Goal: Task Accomplishment & Management: Manage account settings

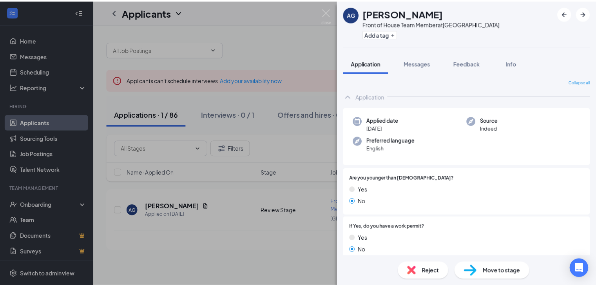
scroll to position [73, 0]
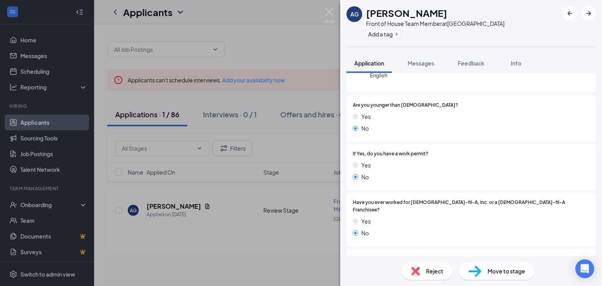
click at [193, 206] on div "AG [PERSON_NAME] Front of House Team Member at [GEOGRAPHIC_DATA] Add a tag Appl…" at bounding box center [301, 143] width 602 height 286
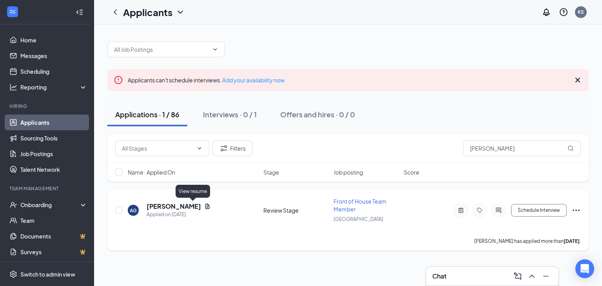
click at [204, 205] on icon "Document" at bounding box center [207, 206] width 6 height 6
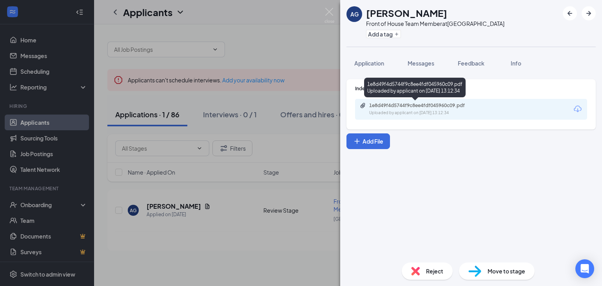
click at [434, 105] on div "1e8d49f4d5744f9c8ee4fdf045960c09.pdf" at bounding box center [424, 105] width 110 height 6
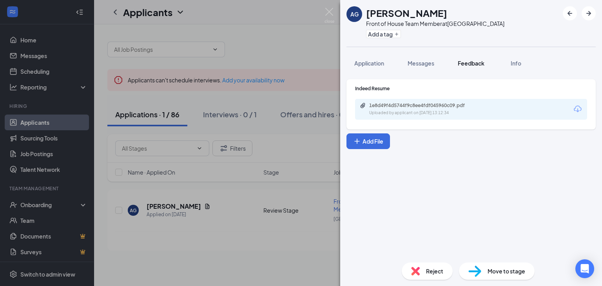
click at [472, 62] on span "Feedback" at bounding box center [471, 63] width 27 height 7
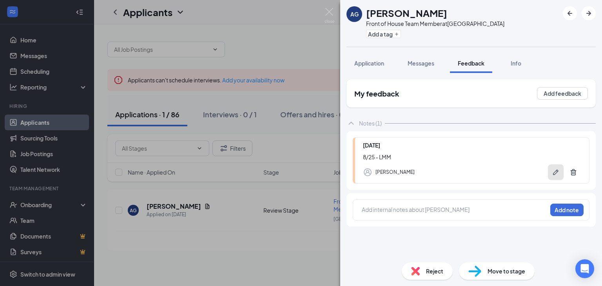
click at [553, 171] on icon "Pen" at bounding box center [556, 172] width 8 height 8
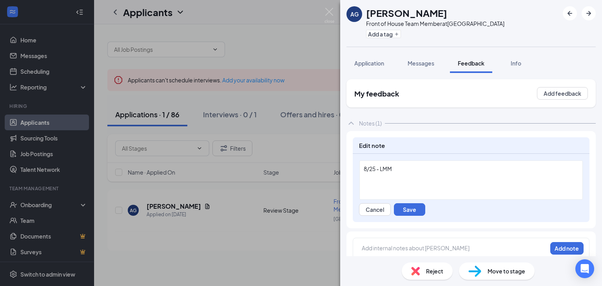
click at [408, 173] on div "8/25 - LMM" at bounding box center [470, 179] width 223 height 39
click at [431, 179] on div "He called back at 7 pm." at bounding box center [471, 177] width 215 height 8
click at [415, 208] on button "Save" at bounding box center [409, 209] width 31 height 13
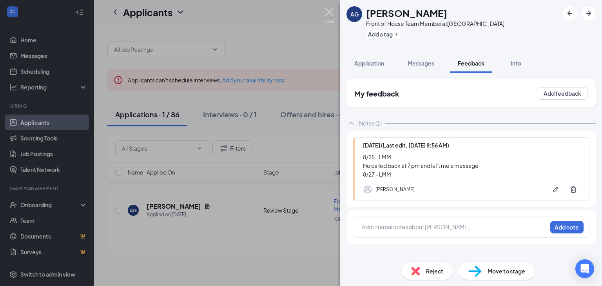
click at [332, 12] on img at bounding box center [330, 15] width 10 height 15
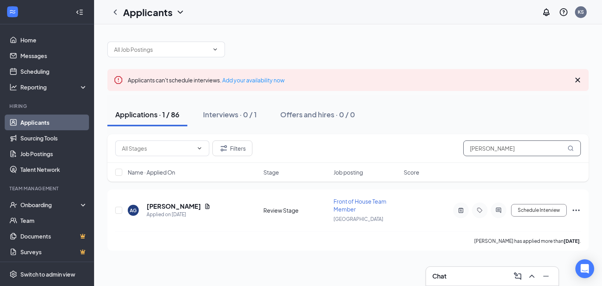
click at [521, 150] on input "[PERSON_NAME]" at bounding box center [522, 148] width 118 height 16
type input "a"
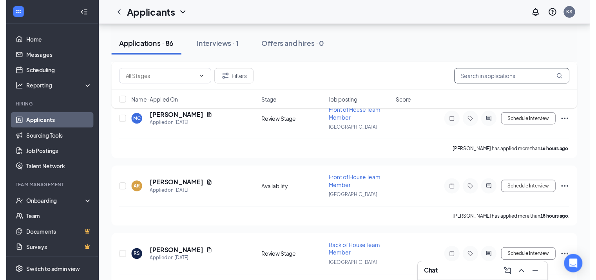
scroll to position [366, 0]
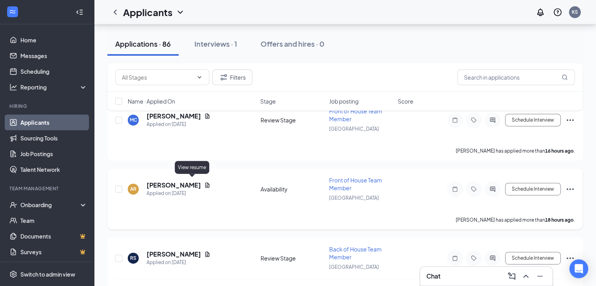
click at [204, 182] on icon "Document" at bounding box center [207, 185] width 6 height 6
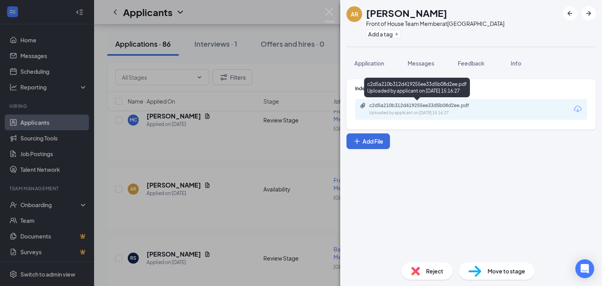
click at [412, 104] on div "c2d5a210b312d419255ee33d5b08d2ee.pdf" at bounding box center [424, 105] width 110 height 6
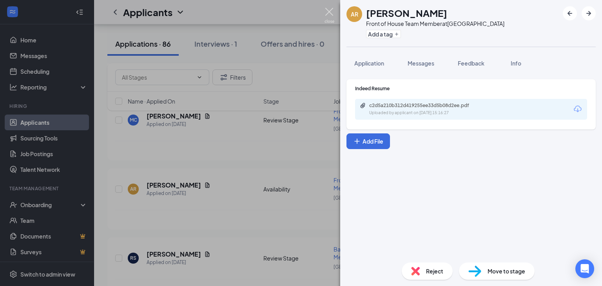
click at [328, 11] on img at bounding box center [330, 15] width 10 height 15
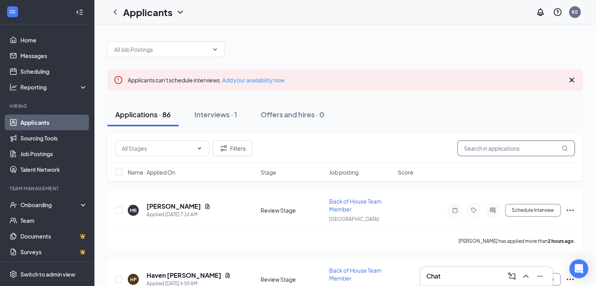
click at [480, 150] on input "text" at bounding box center [516, 148] width 118 height 16
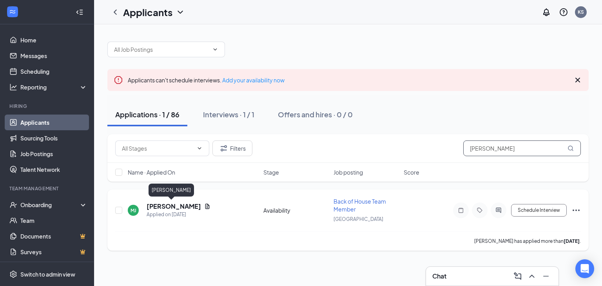
type input "[PERSON_NAME]"
click at [169, 204] on h5 "[PERSON_NAME]" at bounding box center [174, 206] width 54 height 9
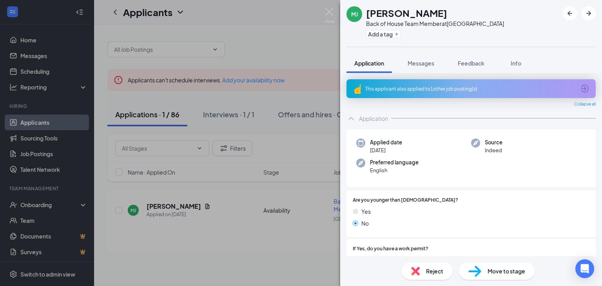
click at [433, 270] on span "Reject" at bounding box center [434, 271] width 17 height 9
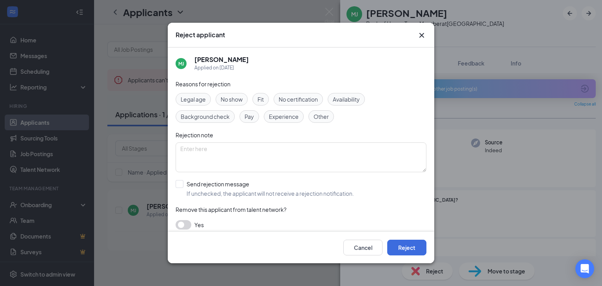
click at [321, 114] on span "Other" at bounding box center [321, 116] width 15 height 9
click at [259, 100] on span "Fit" at bounding box center [260, 99] width 6 height 9
click at [405, 245] on button "Reject" at bounding box center [406, 247] width 39 height 16
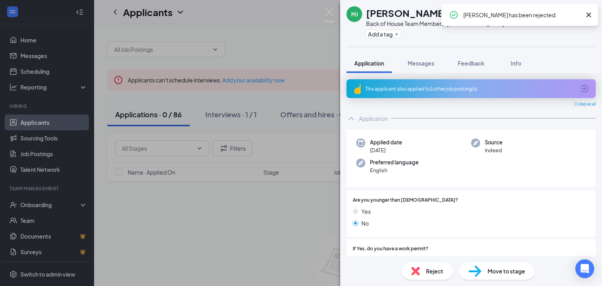
click at [399, 87] on div "This applicant also applied to 1 other job posting(s)" at bounding box center [470, 88] width 210 height 7
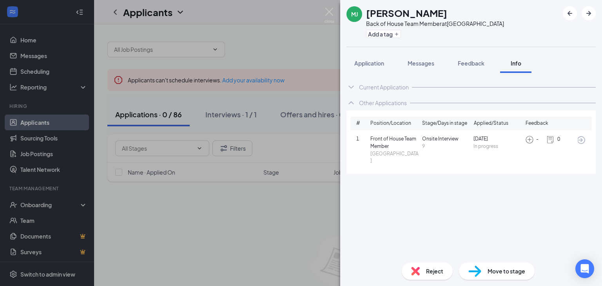
click at [400, 145] on span "Front of House Team Member" at bounding box center [394, 142] width 49 height 15
click at [479, 143] on span "In progress" at bounding box center [497, 146] width 49 height 7
click at [547, 137] on img at bounding box center [550, 139] width 9 height 9
click at [531, 139] on img at bounding box center [529, 139] width 9 height 9
click at [582, 140] on icon "ArrowCircle" at bounding box center [581, 140] width 8 height 8
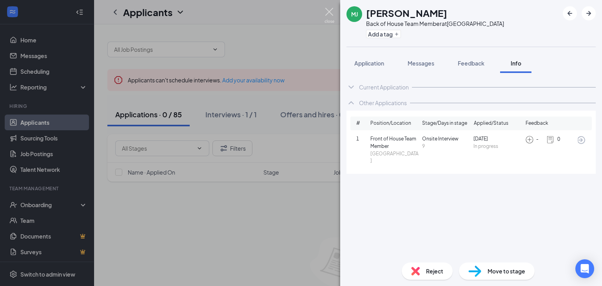
click at [329, 11] on img at bounding box center [330, 15] width 10 height 15
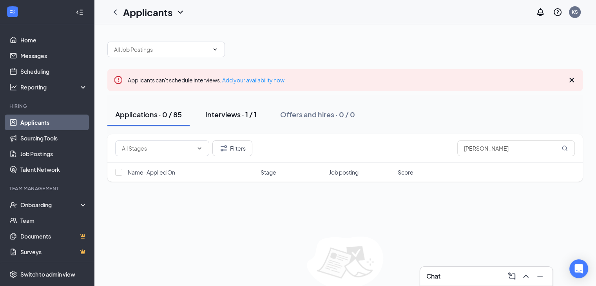
click at [234, 114] on div "Interviews · 1 / 1" at bounding box center [230, 114] width 51 height 10
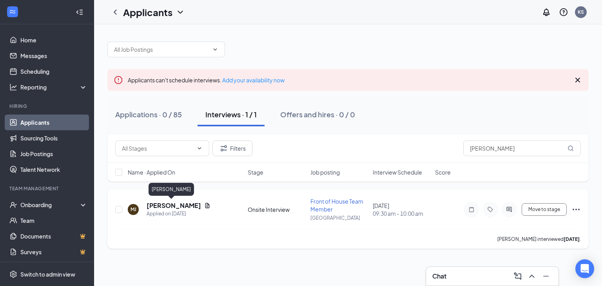
click at [172, 207] on h5 "[PERSON_NAME]" at bounding box center [174, 205] width 54 height 9
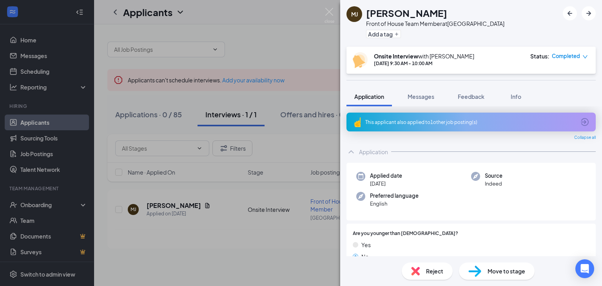
click at [425, 268] on div "Reject" at bounding box center [427, 270] width 51 height 17
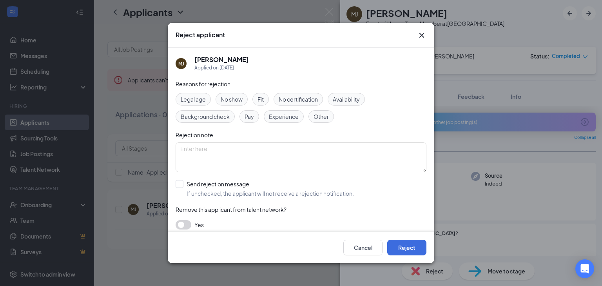
click at [262, 97] on span "Fit" at bounding box center [260, 99] width 6 height 9
click at [413, 248] on button "Reject" at bounding box center [406, 247] width 39 height 16
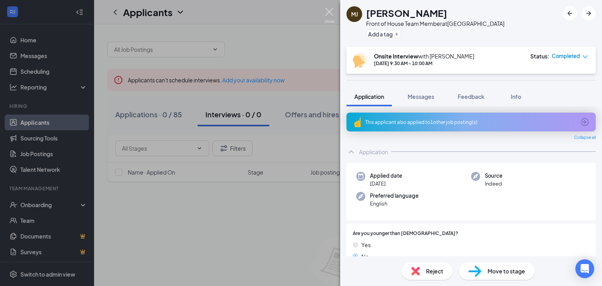
click at [330, 8] on img at bounding box center [330, 15] width 10 height 15
